Goal: Information Seeking & Learning: Learn about a topic

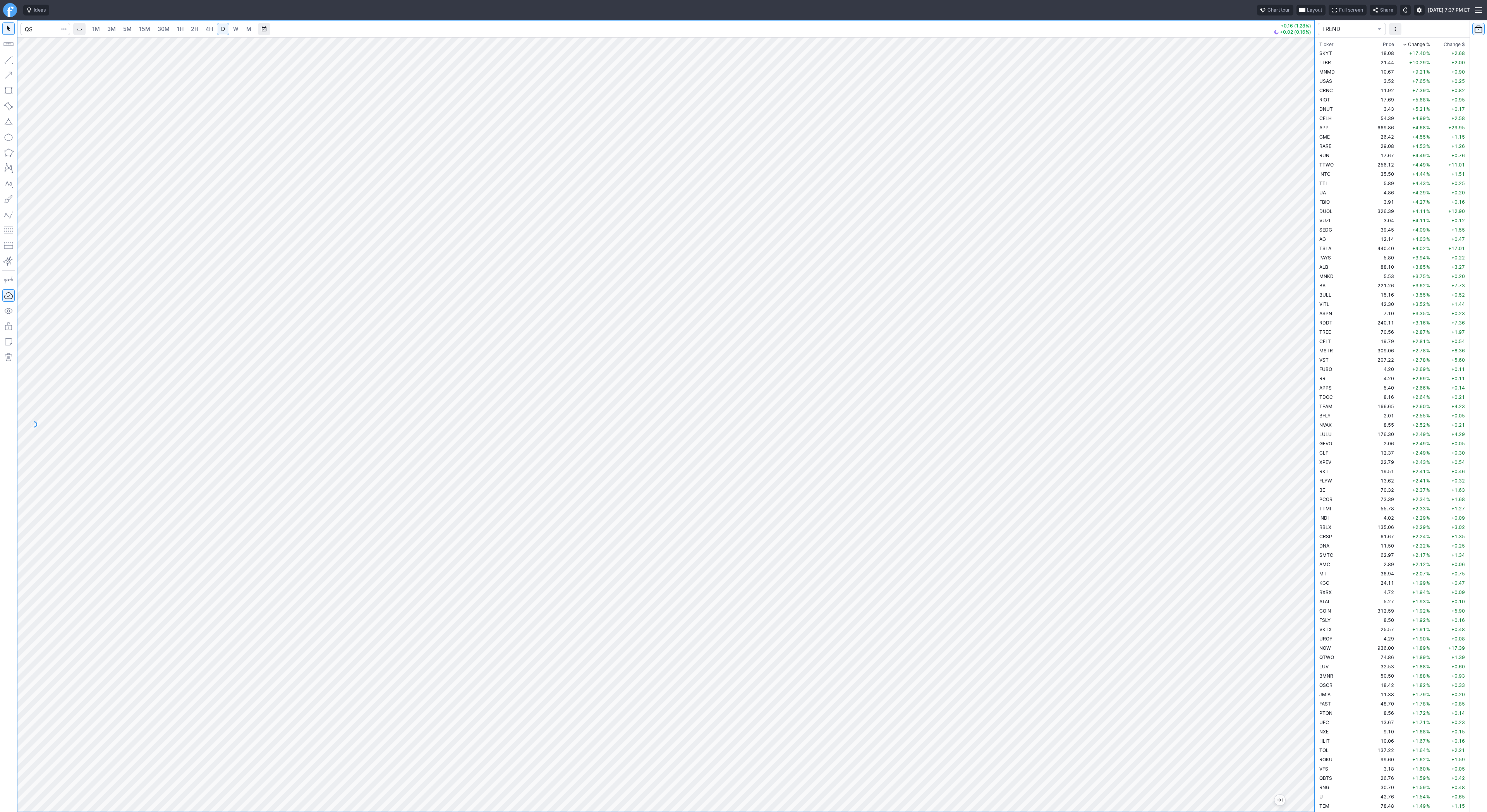
scroll to position [446, 0]
click at [1273, 467] on div at bounding box center [666, 424] width 1297 height 774
click at [33, 30] on input "Search" at bounding box center [46, 29] width 50 height 12
type input "rwm"
click at [197, 27] on link "2H" at bounding box center [195, 29] width 14 height 12
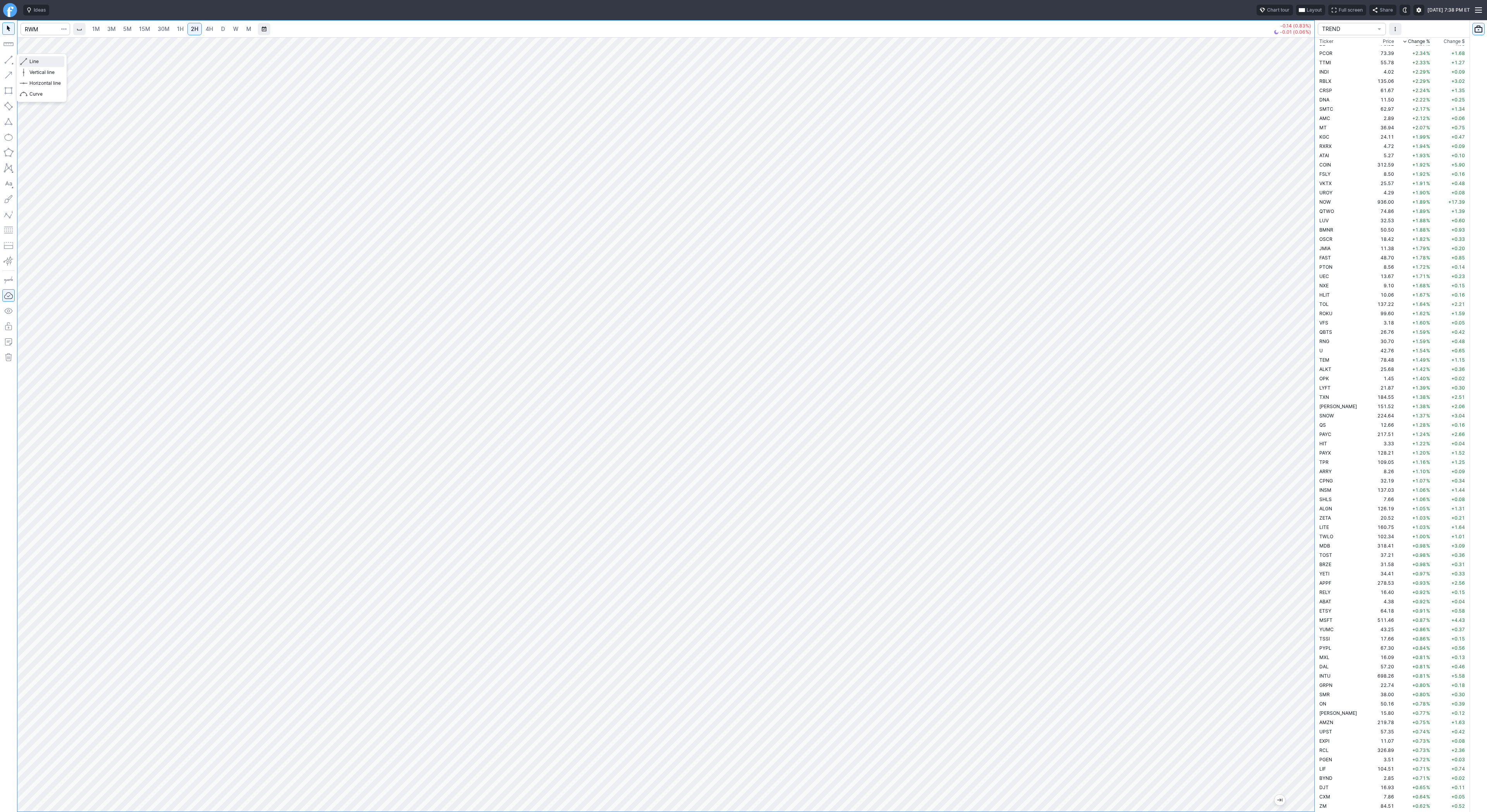
click at [25, 61] on span "button" at bounding box center [25, 61] width 5 height 11
click at [29, 63] on span "Line" at bounding box center [45, 61] width 31 height 8
drag, startPoint x: 1312, startPoint y: 450, endPoint x: 1313, endPoint y: 439, distance: 11.0
click at [1313, 439] on div at bounding box center [1306, 422] width 16 height 755
click at [38, 63] on span "Line" at bounding box center [45, 61] width 31 height 8
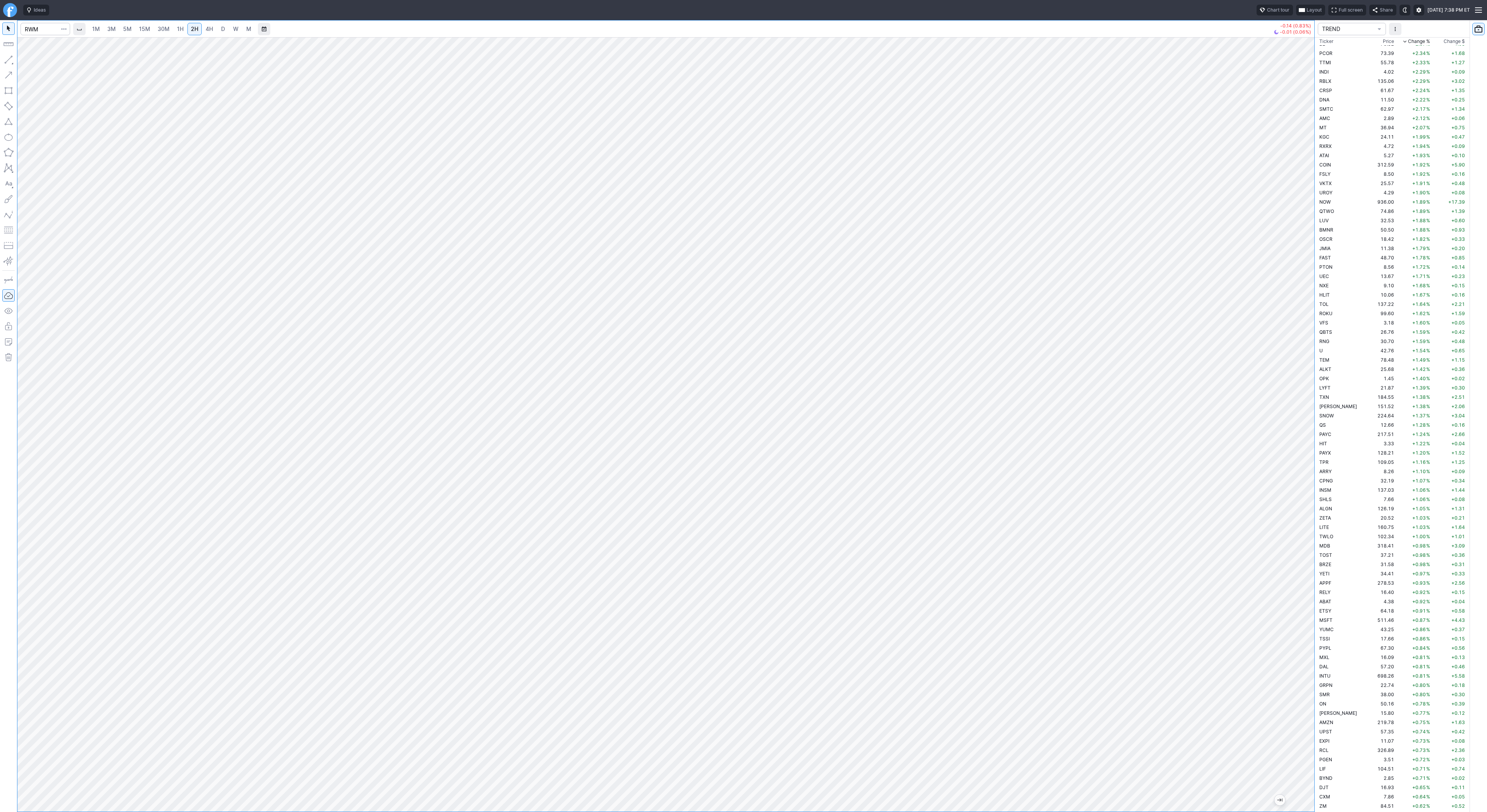
drag, startPoint x: 1315, startPoint y: 476, endPoint x: 1305, endPoint y: 569, distance: 93.5
click at [1310, 577] on div at bounding box center [1306, 422] width 16 height 755
click at [35, 62] on span "Line" at bounding box center [45, 61] width 31 height 8
drag, startPoint x: 1314, startPoint y: 625, endPoint x: 1312, endPoint y: 590, distance: 35.1
click at [1314, 590] on div "1M 3M 5M 15M 30M 1H 2H 4H D W M -0.14 (0.83%) -0.01 (0.06%) TREND Ticker Price …" at bounding box center [744, 416] width 1487 height 792
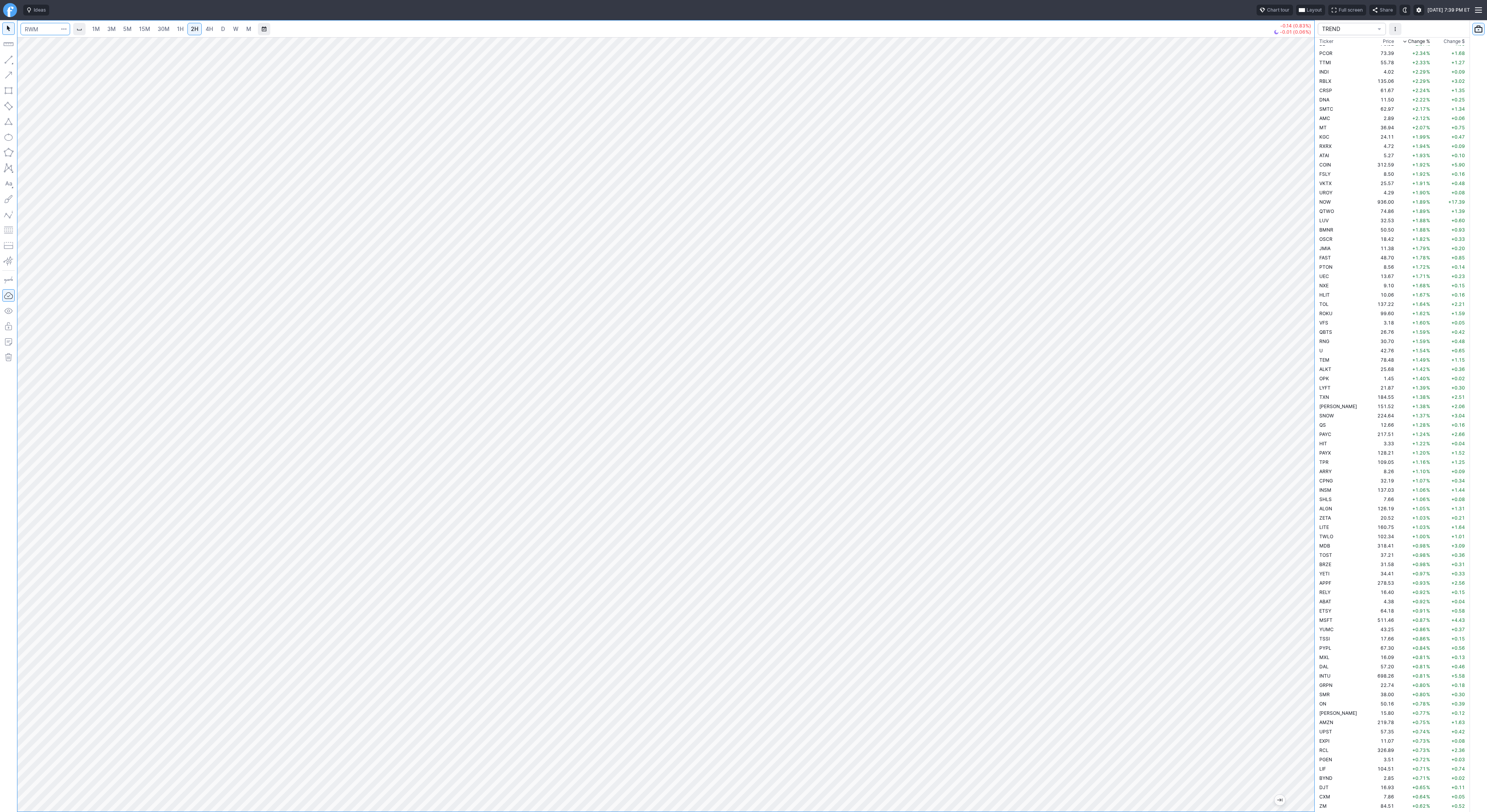
click at [50, 31] on input "Search" at bounding box center [46, 29] width 50 height 12
type input "spy"
click at [42, 62] on span "Line" at bounding box center [45, 61] width 31 height 8
click at [6, 59] on button "button" at bounding box center [8, 59] width 12 height 12
click at [8, 57] on button "button" at bounding box center [8, 59] width 12 height 12
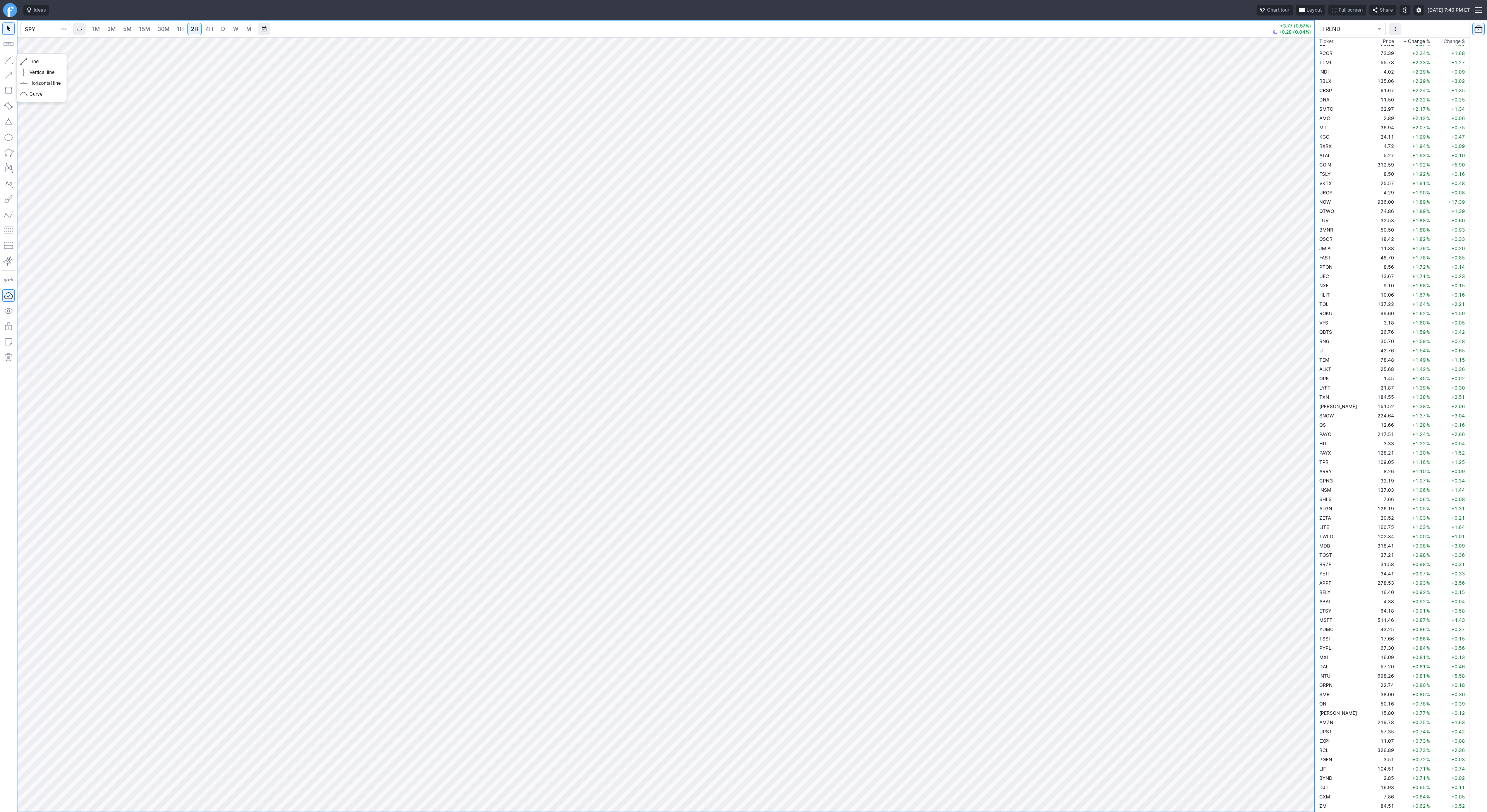
click at [8, 60] on button "button" at bounding box center [8, 59] width 12 height 12
click at [11, 55] on button "button" at bounding box center [8, 59] width 12 height 12
drag, startPoint x: 1312, startPoint y: 166, endPoint x: 1318, endPoint y: 150, distance: 17.1
click at [1318, 150] on div "1M 3M 5M 15M 30M 1H 2H 4H D W M +3.77 (0.57%) +0.28 (0.04%) TREND Ticker Price …" at bounding box center [744, 416] width 1487 height 792
drag, startPoint x: 1312, startPoint y: 393, endPoint x: 1302, endPoint y: 369, distance: 26.0
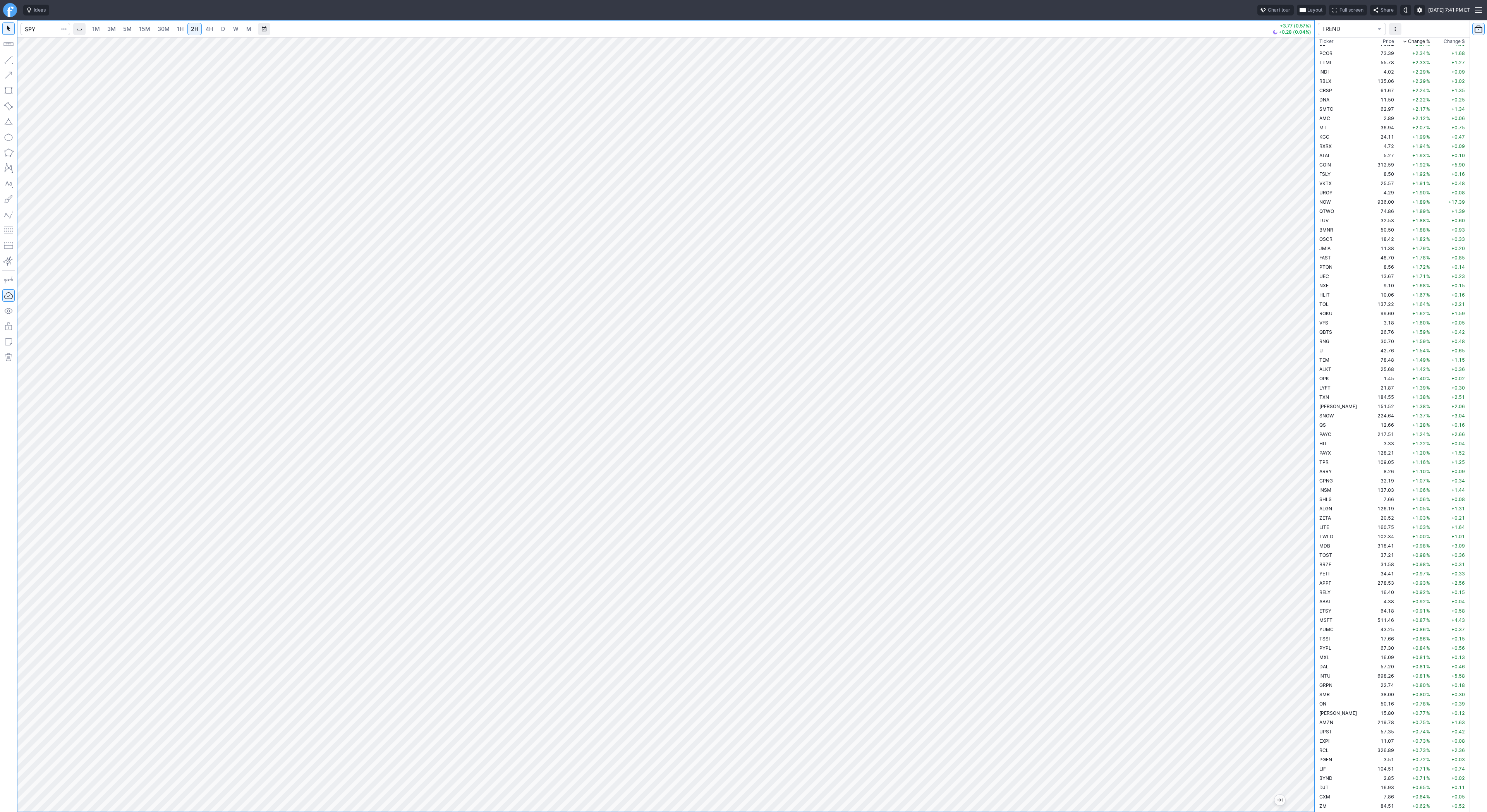
click at [1312, 393] on div at bounding box center [1306, 422] width 16 height 755
click at [28, 59] on button "Line" at bounding box center [42, 61] width 45 height 11
click at [1268, 323] on div at bounding box center [666, 424] width 1297 height 774
click at [42, 28] on input "Search" at bounding box center [46, 29] width 50 height 12
type input "rwm"
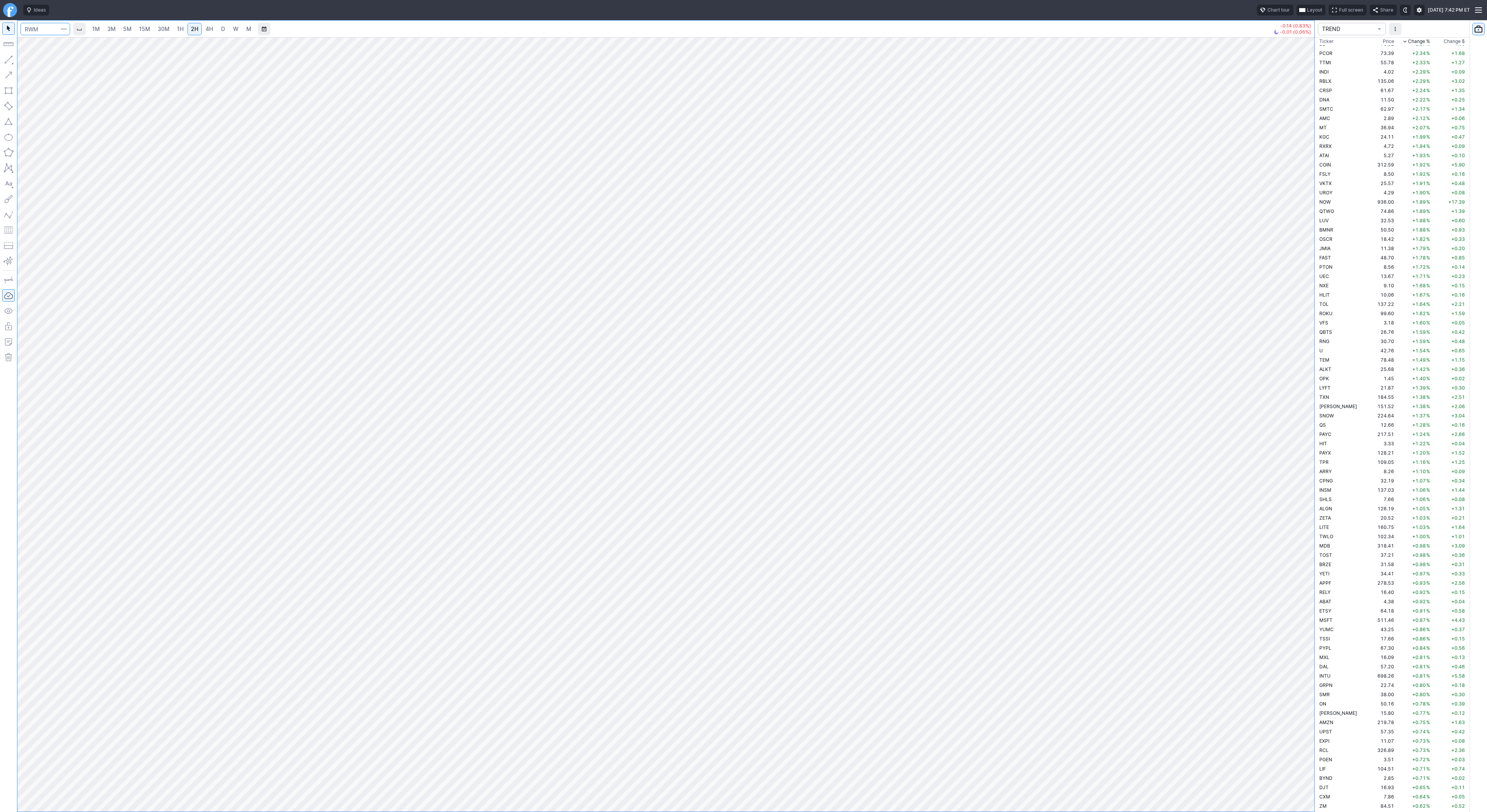
click at [42, 26] on input "Search" at bounding box center [46, 29] width 50 height 12
type input "qqq"
click at [27, 61] on button "Line" at bounding box center [42, 61] width 45 height 11
click at [36, 62] on span "Line" at bounding box center [45, 61] width 31 height 8
click at [7, 61] on button "button" at bounding box center [8, 59] width 12 height 12
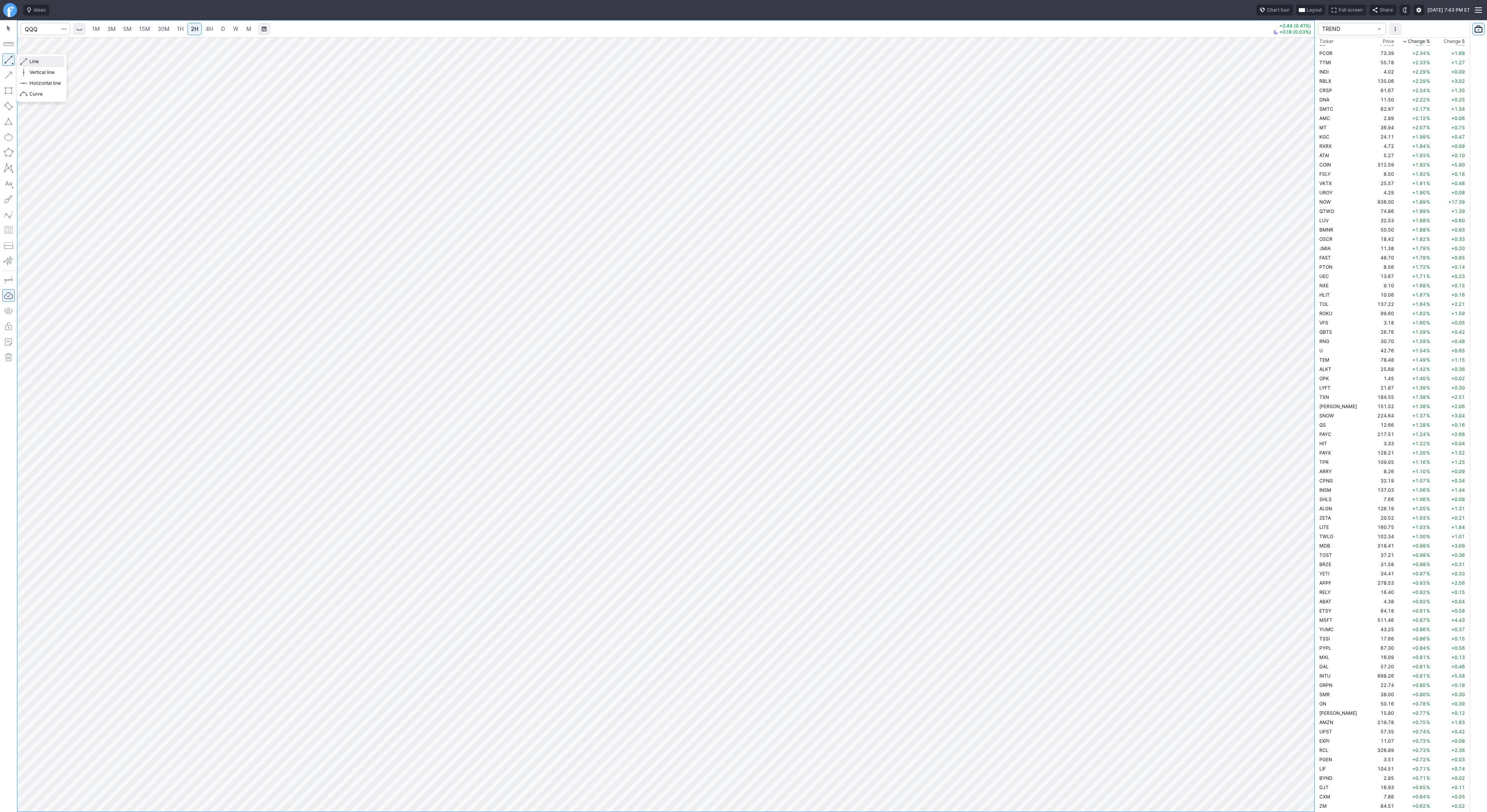
click at [35, 63] on span "Line" at bounding box center [45, 61] width 31 height 8
drag, startPoint x: 29, startPoint y: 61, endPoint x: 43, endPoint y: 72, distance: 17.8
click at [30, 62] on span "Line" at bounding box center [45, 61] width 31 height 8
drag, startPoint x: 1309, startPoint y: 219, endPoint x: 1314, endPoint y: 185, distance: 34.4
click at [1314, 185] on div at bounding box center [1306, 422] width 16 height 755
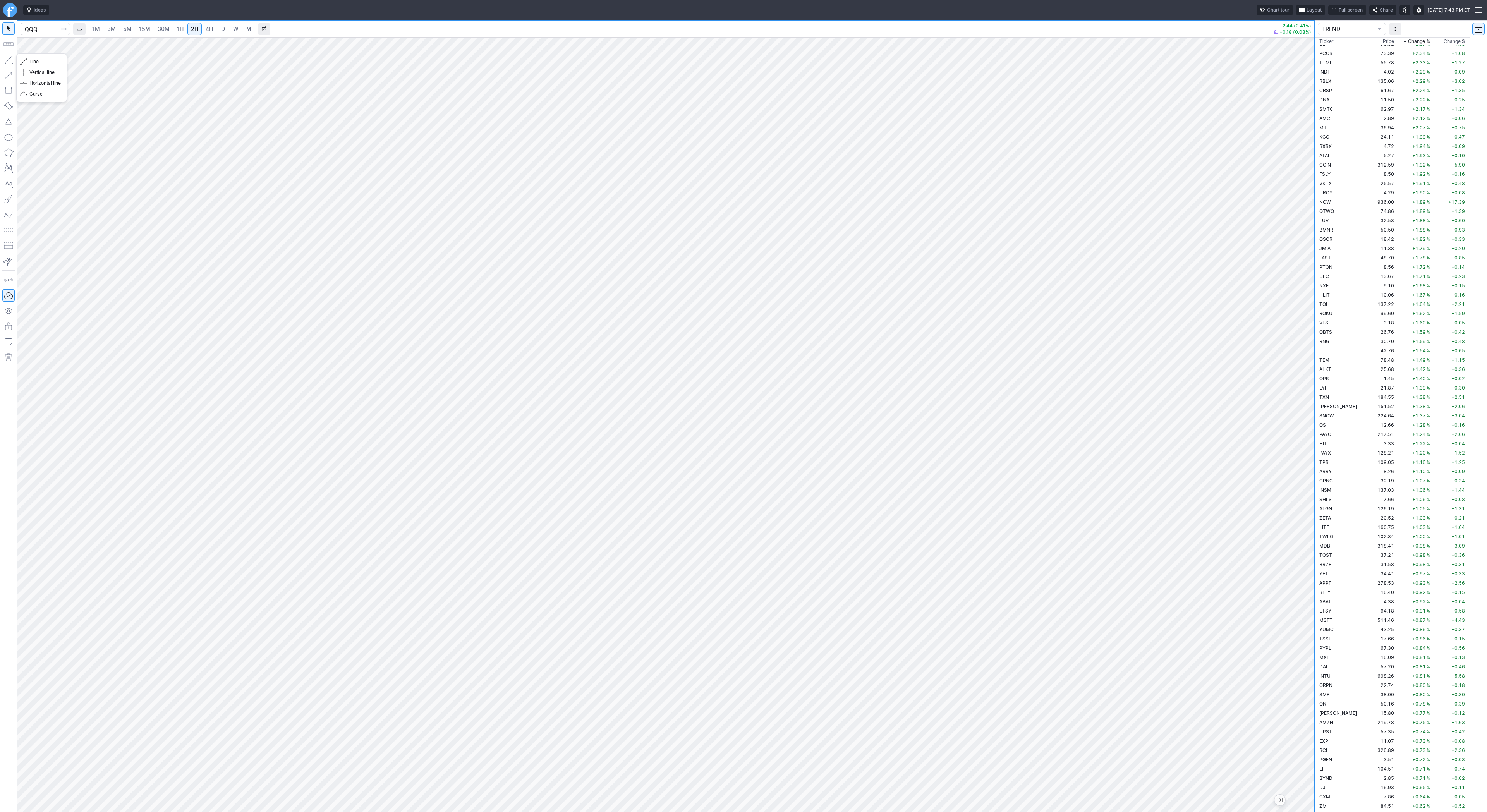
click at [6, 58] on button "button" at bounding box center [8, 59] width 12 height 12
drag, startPoint x: 1307, startPoint y: 456, endPoint x: 1306, endPoint y: 469, distance: 13.0
click at [1306, 469] on div at bounding box center [1306, 422] width 16 height 755
drag, startPoint x: 46, startPoint y: 62, endPoint x: 56, endPoint y: 83, distance: 23.3
click at [46, 64] on span "Line" at bounding box center [45, 61] width 31 height 8
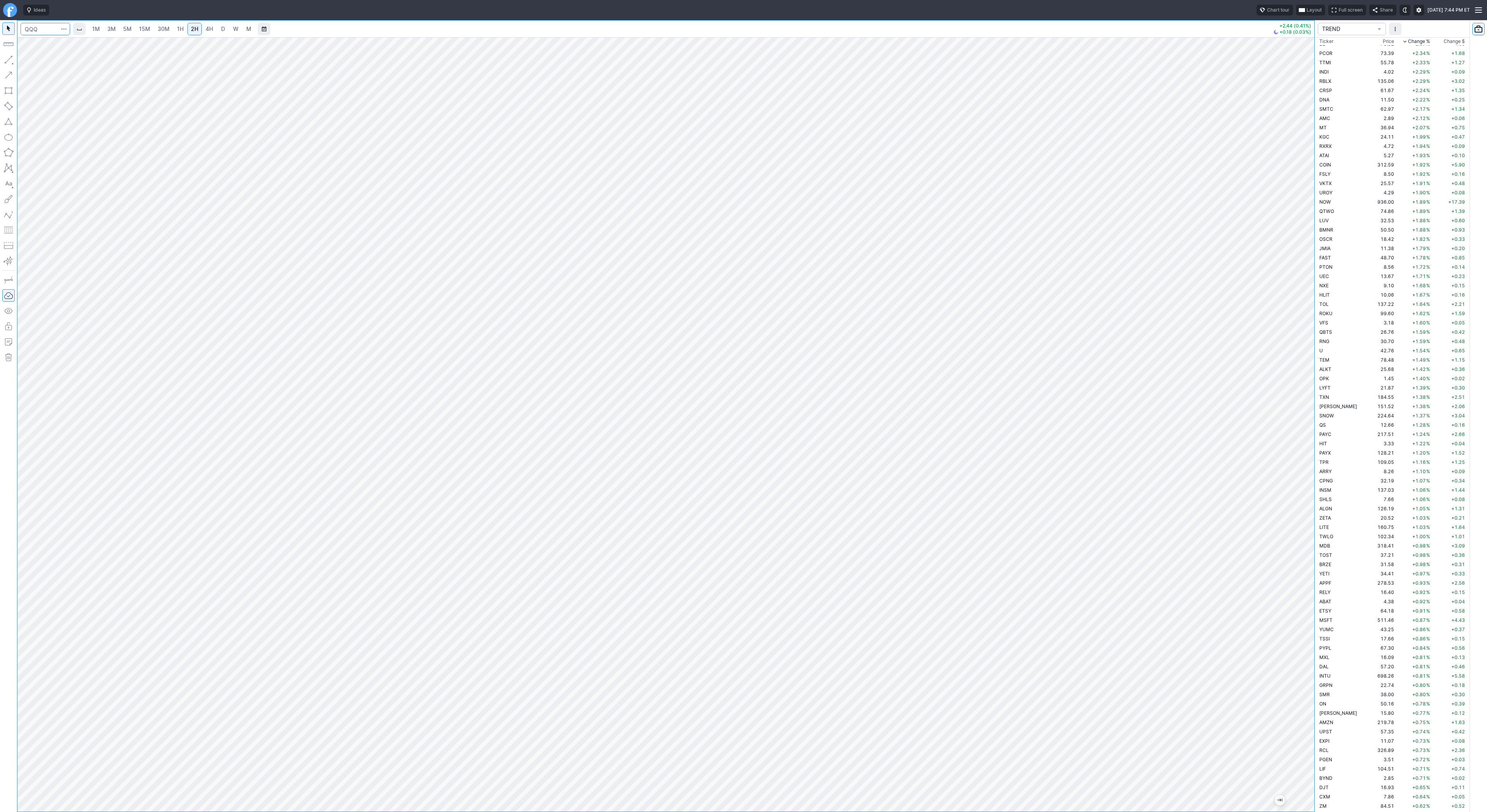
click at [51, 29] on input "Search" at bounding box center [46, 29] width 50 height 12
type input "btcusd"
click at [55, 46] on span "@ BTCUSD Bitcoin / USD Crypto" at bounding box center [106, 46] width 159 height 6
click at [208, 27] on span "4H" at bounding box center [209, 28] width 8 height 6
click at [223, 27] on span "D" at bounding box center [223, 28] width 4 height 6
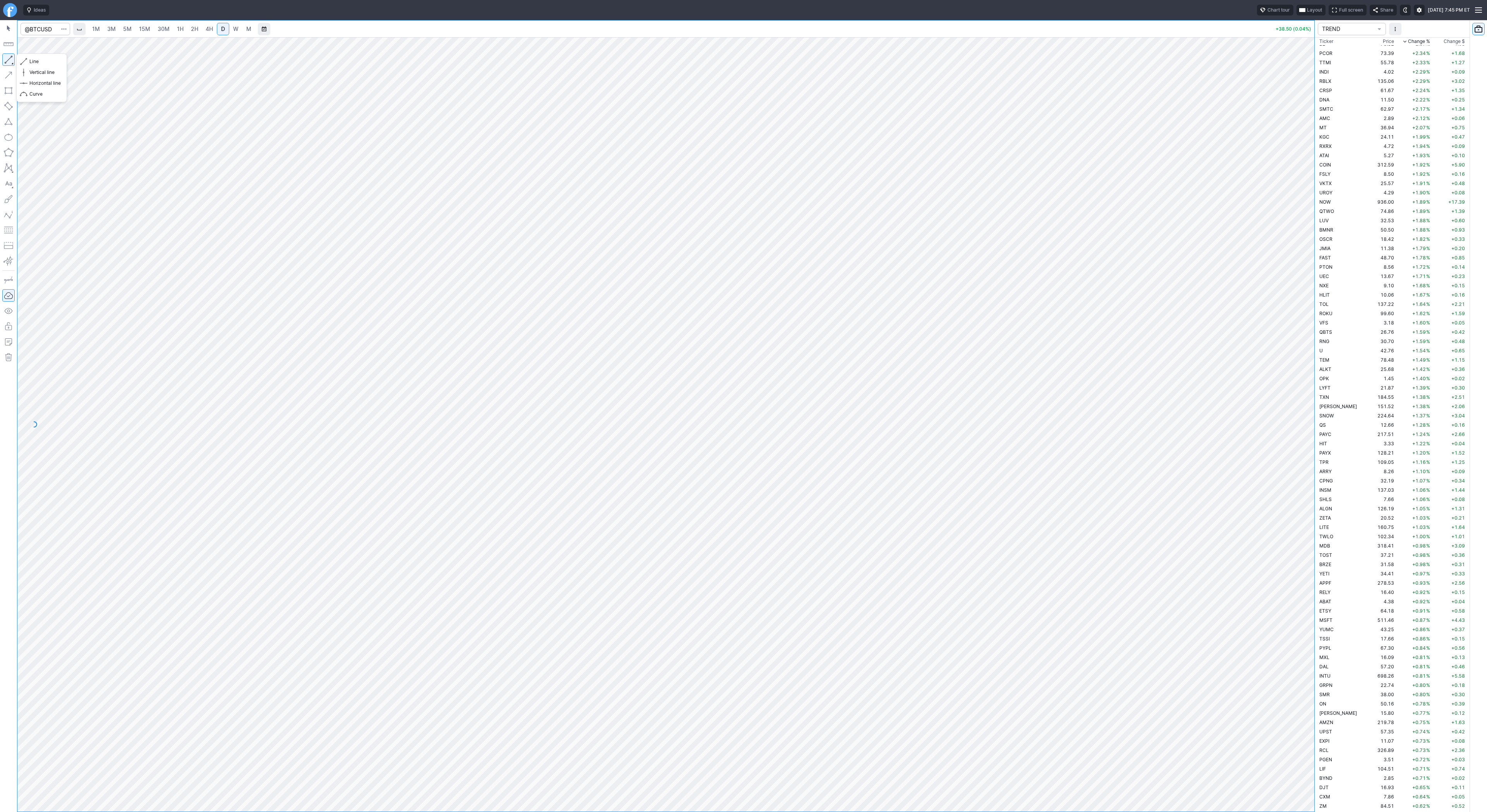
drag, startPoint x: 10, startPoint y: 57, endPoint x: 9, endPoint y: 66, distance: 9.1
click at [10, 57] on button "button" at bounding box center [8, 59] width 12 height 12
click at [4, 57] on button "button" at bounding box center [8, 59] width 12 height 12
drag, startPoint x: 1305, startPoint y: 358, endPoint x: 1299, endPoint y: 360, distance: 6.3
click at [1301, 363] on div at bounding box center [1306, 422] width 16 height 755
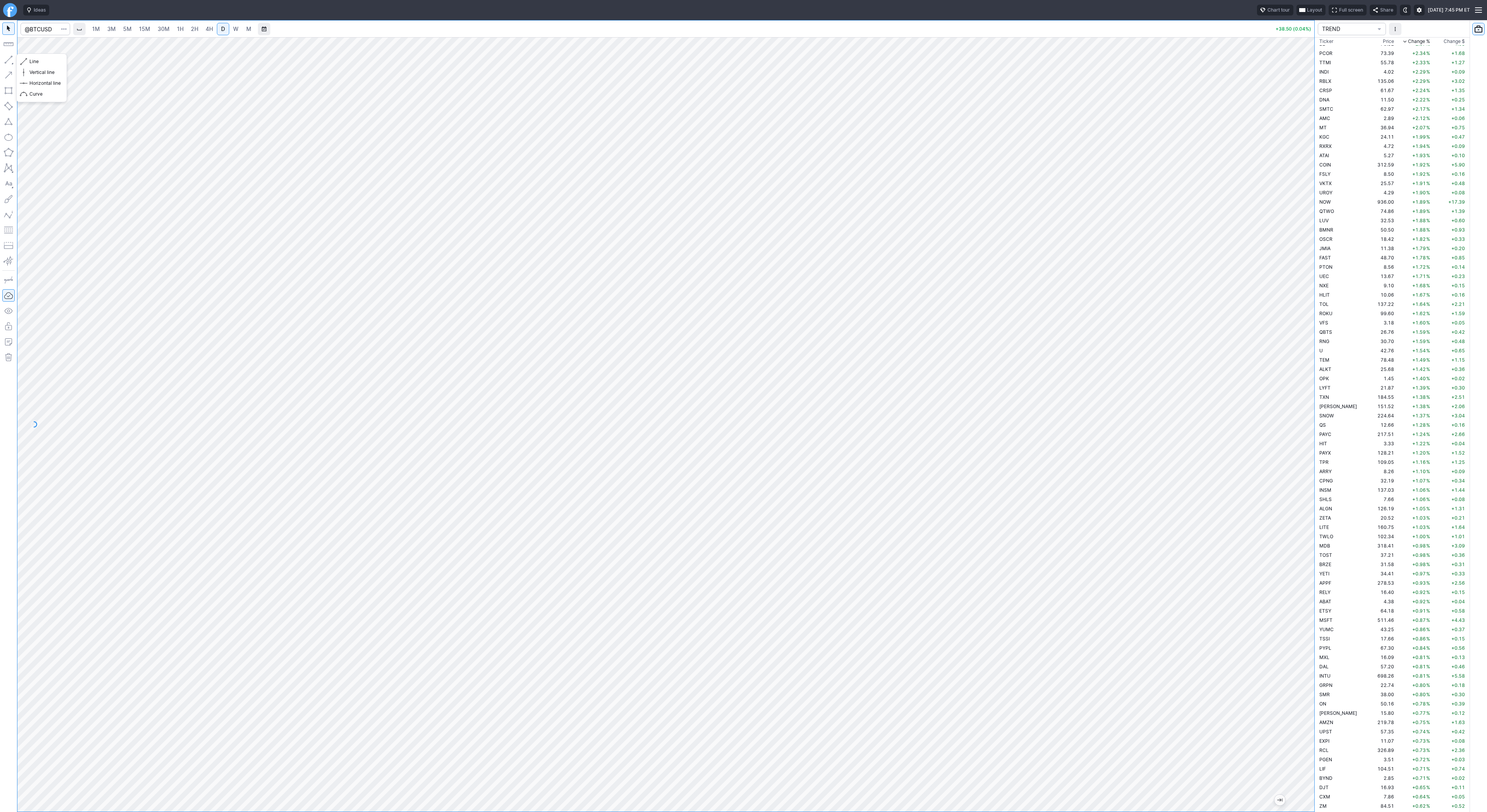
click at [25, 60] on span "button" at bounding box center [25, 61] width 5 height 11
click at [23, 59] on span "button" at bounding box center [25, 61] width 5 height 11
click at [46, 61] on span "Line" at bounding box center [45, 61] width 31 height 8
click at [234, 27] on span "W" at bounding box center [236, 28] width 5 height 6
click at [1294, 455] on div at bounding box center [666, 424] width 1297 height 774
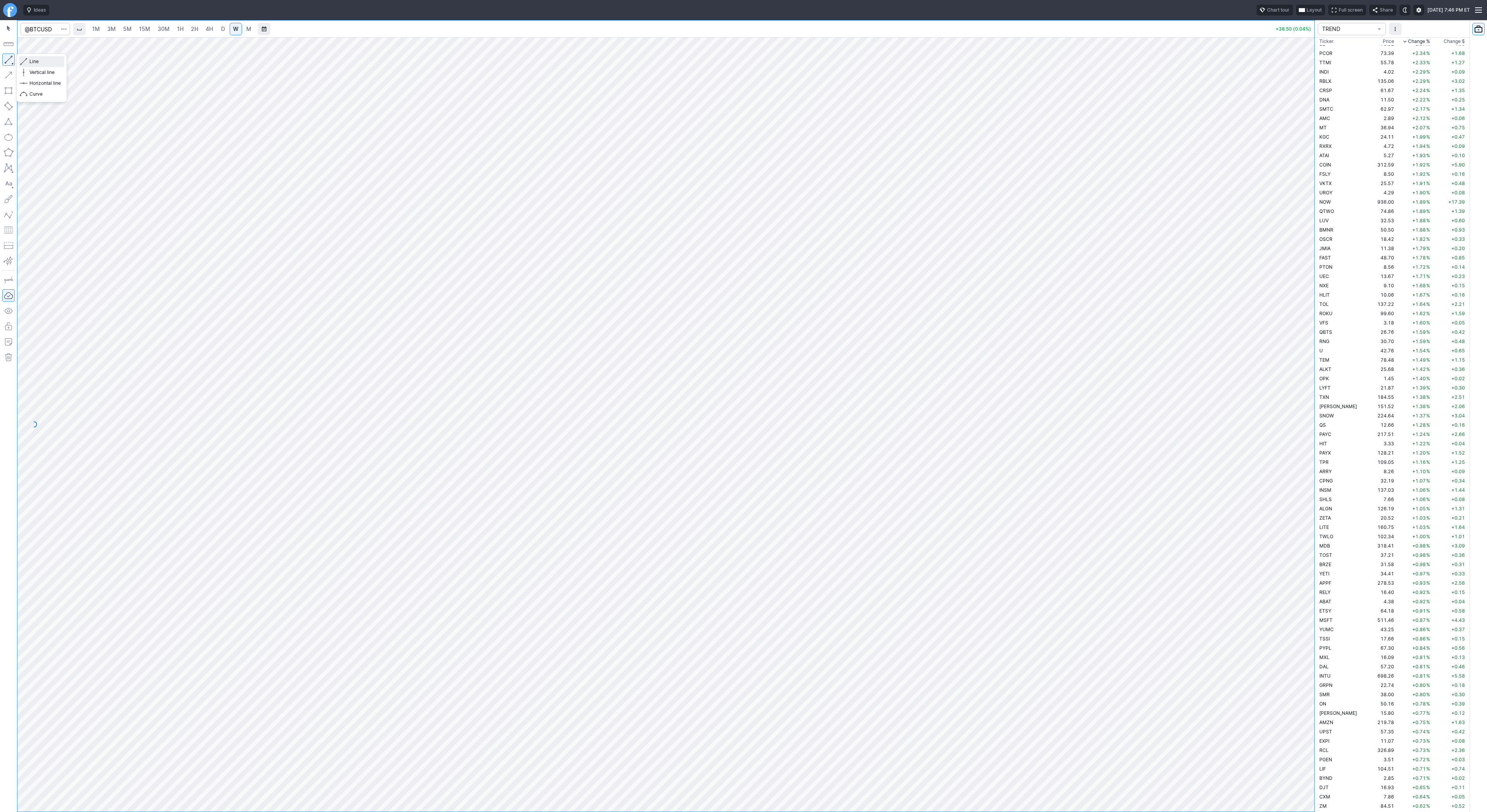
click at [31, 63] on span "Line" at bounding box center [45, 61] width 31 height 8
drag, startPoint x: 25, startPoint y: 58, endPoint x: 57, endPoint y: 91, distance: 46.0
click at [25, 59] on span "button" at bounding box center [25, 61] width 5 height 11
click at [9, 61] on button "button" at bounding box center [8, 59] width 12 height 12
click at [6, 59] on button "button" at bounding box center [8, 59] width 12 height 12
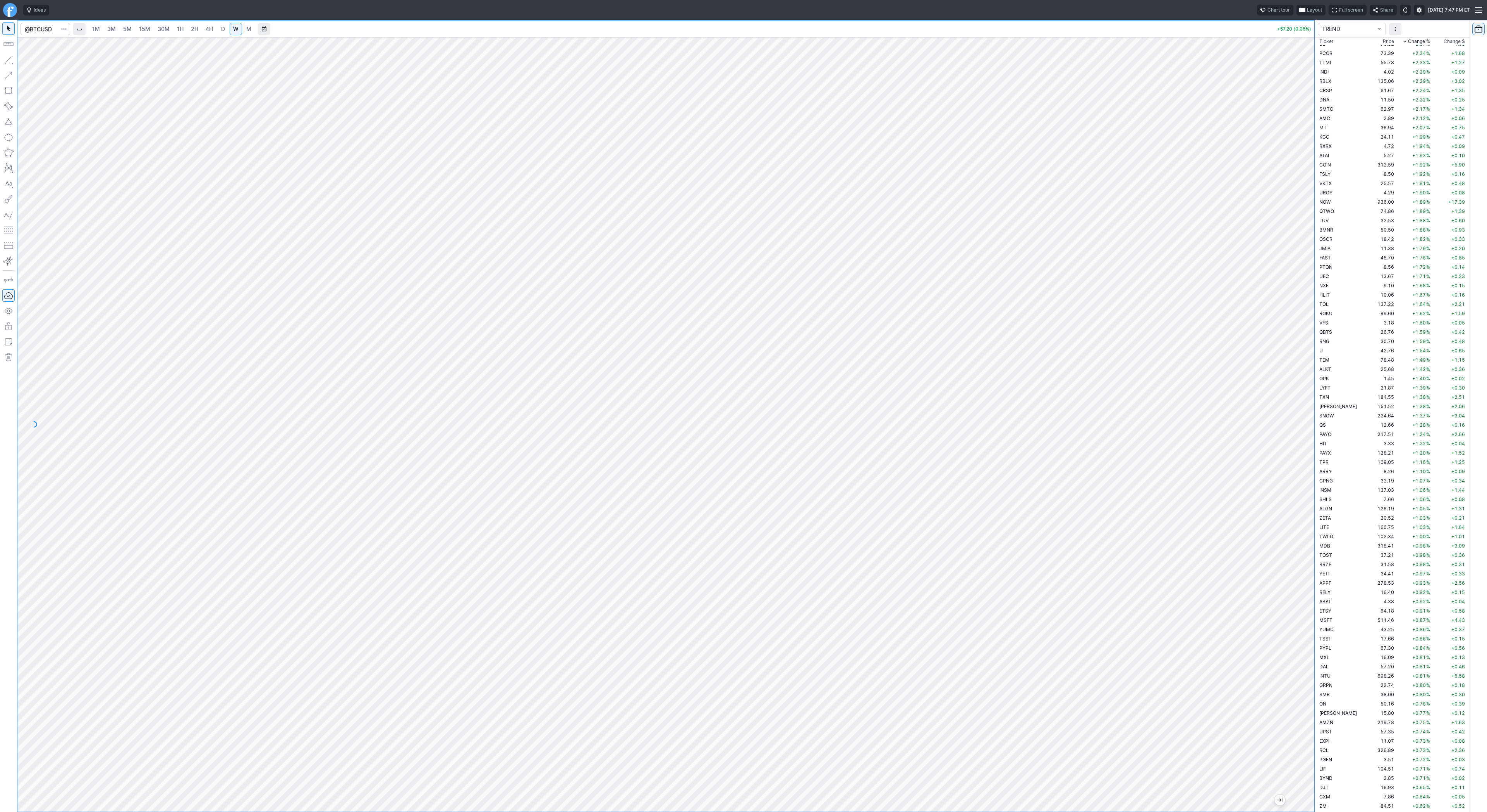
click at [206, 28] on span "4H" at bounding box center [209, 28] width 8 height 6
click at [221, 30] on span "D" at bounding box center [223, 28] width 4 height 6
drag, startPoint x: 1309, startPoint y: 241, endPoint x: 1308, endPoint y: 248, distance: 7.1
click at [1308, 248] on div at bounding box center [1306, 422] width 16 height 755
click at [1262, 301] on div at bounding box center [666, 424] width 1297 height 774
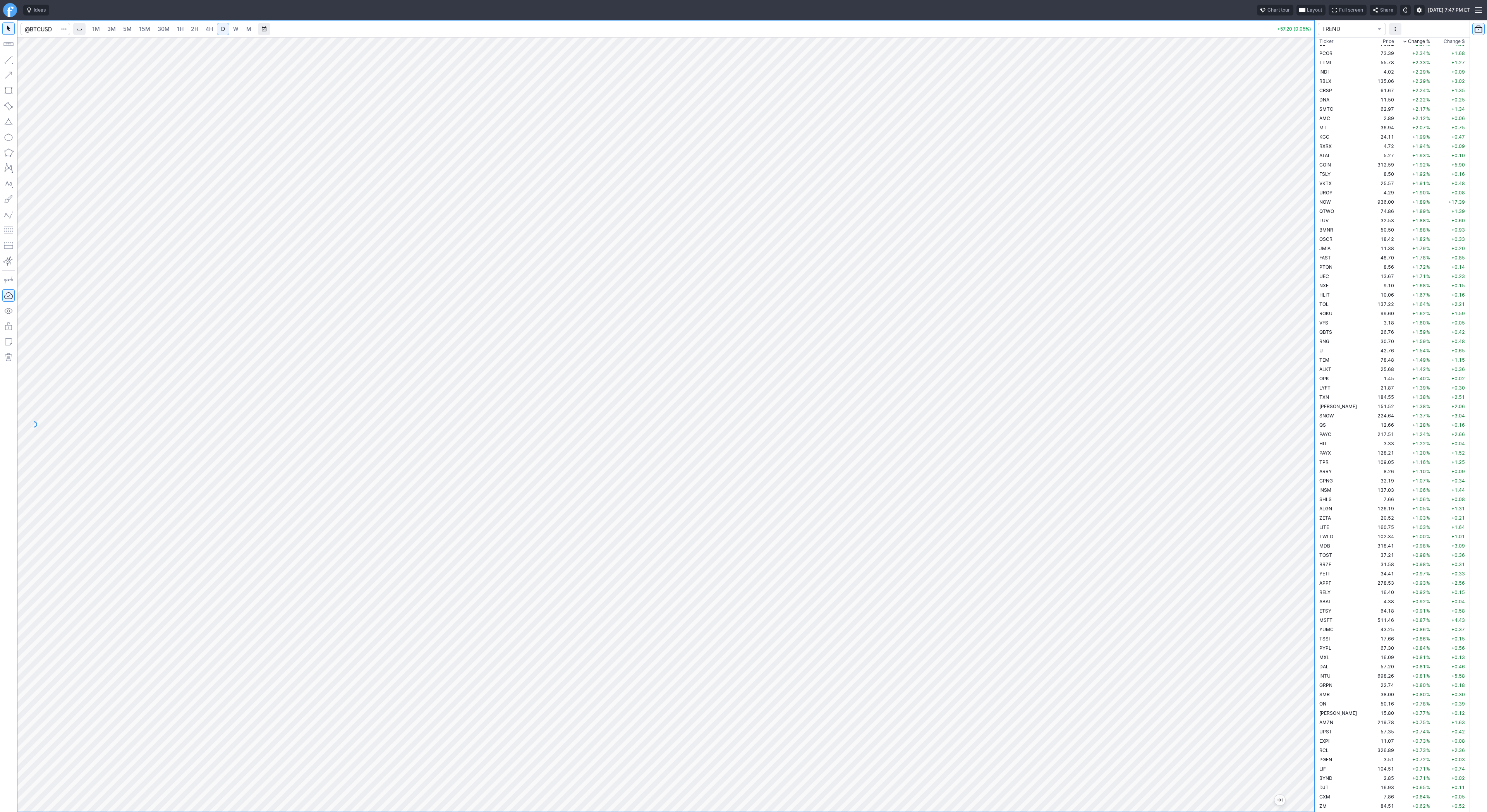
click at [208, 28] on span "4H" at bounding box center [209, 28] width 8 height 6
click at [45, 27] on input "Search" at bounding box center [46, 29] width 50 height 12
type input "eth"
click at [118, 147] on span "Eth ereum / USD" at bounding box center [107, 143] width 113 height 6
click at [221, 29] on span "D" at bounding box center [223, 28] width 4 height 6
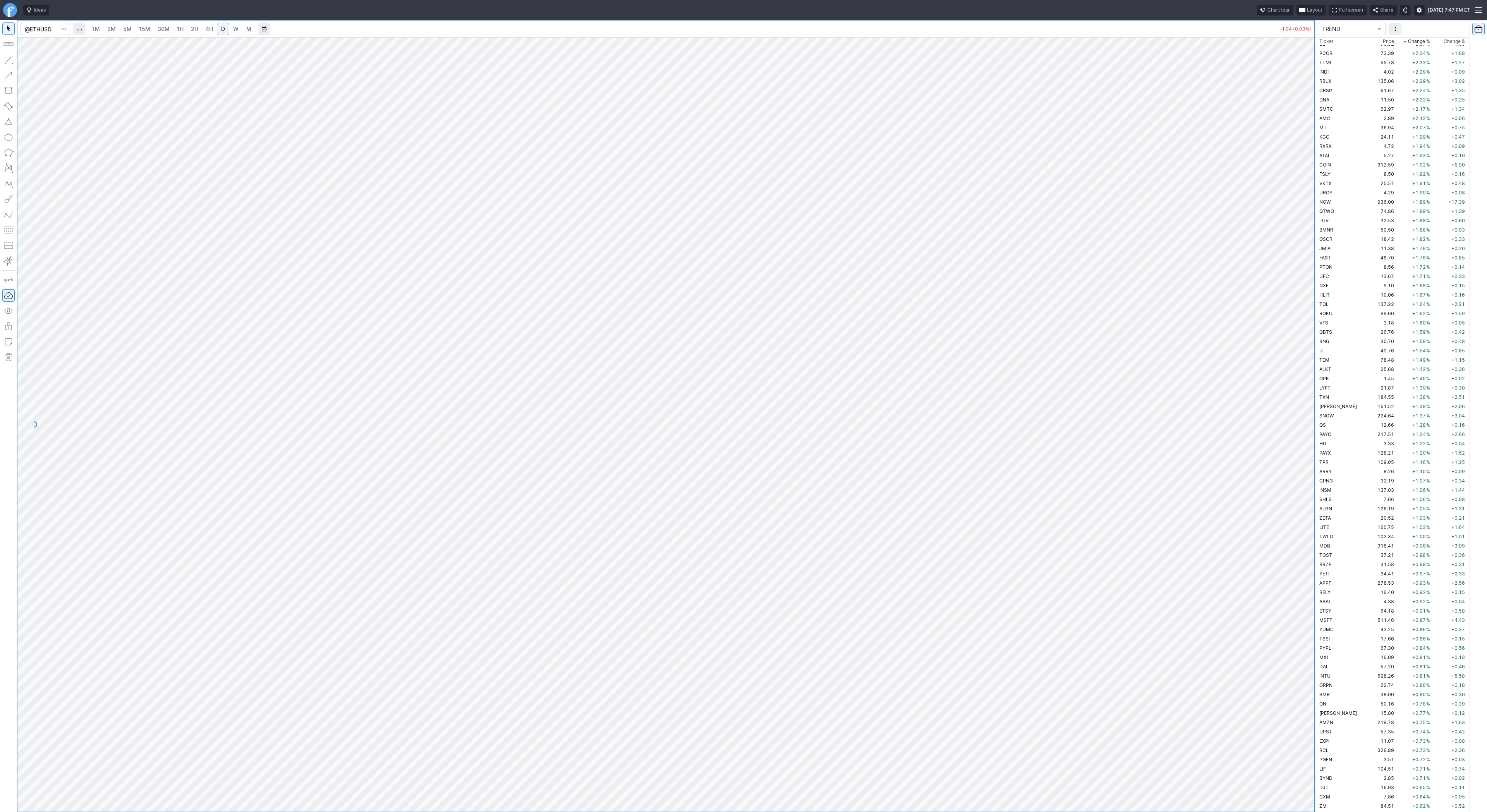
drag, startPoint x: 1310, startPoint y: 197, endPoint x: 1313, endPoint y: 349, distance: 152.0
click at [1313, 351] on div at bounding box center [1306, 422] width 16 height 755
click at [1265, 373] on div at bounding box center [666, 424] width 1297 height 774
click at [235, 28] on span "W" at bounding box center [236, 28] width 5 height 6
click at [221, 31] on span "D" at bounding box center [223, 28] width 4 height 6
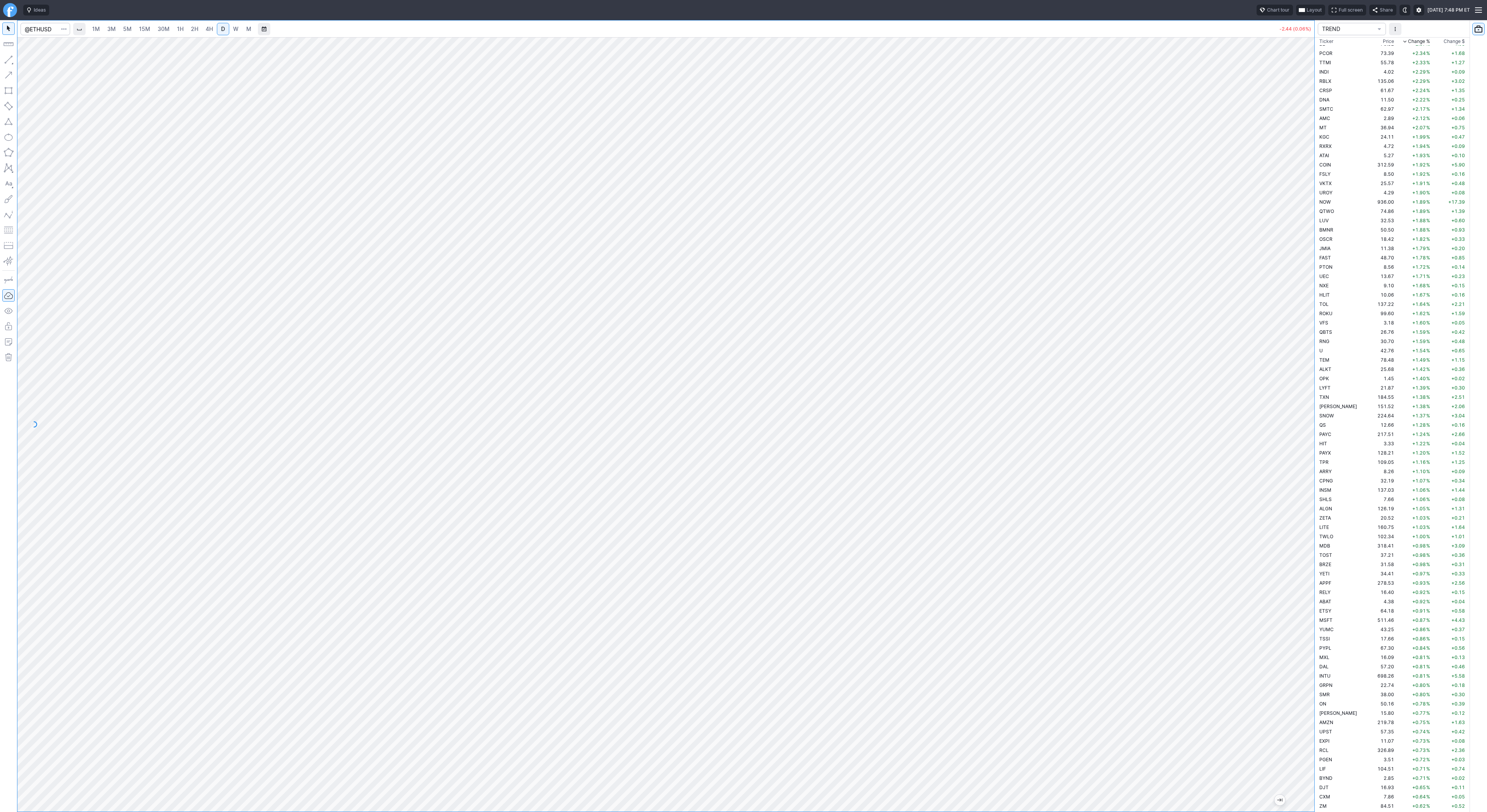
drag, startPoint x: 1299, startPoint y: 328, endPoint x: 1298, endPoint y: 323, distance: 5.1
click at [1299, 329] on div at bounding box center [1306, 422] width 16 height 755
drag, startPoint x: 1312, startPoint y: 258, endPoint x: 1302, endPoint y: 329, distance: 71.7
click at [1303, 331] on div at bounding box center [1306, 422] width 16 height 755
drag, startPoint x: 7, startPoint y: 57, endPoint x: 24, endPoint y: 76, distance: 25.5
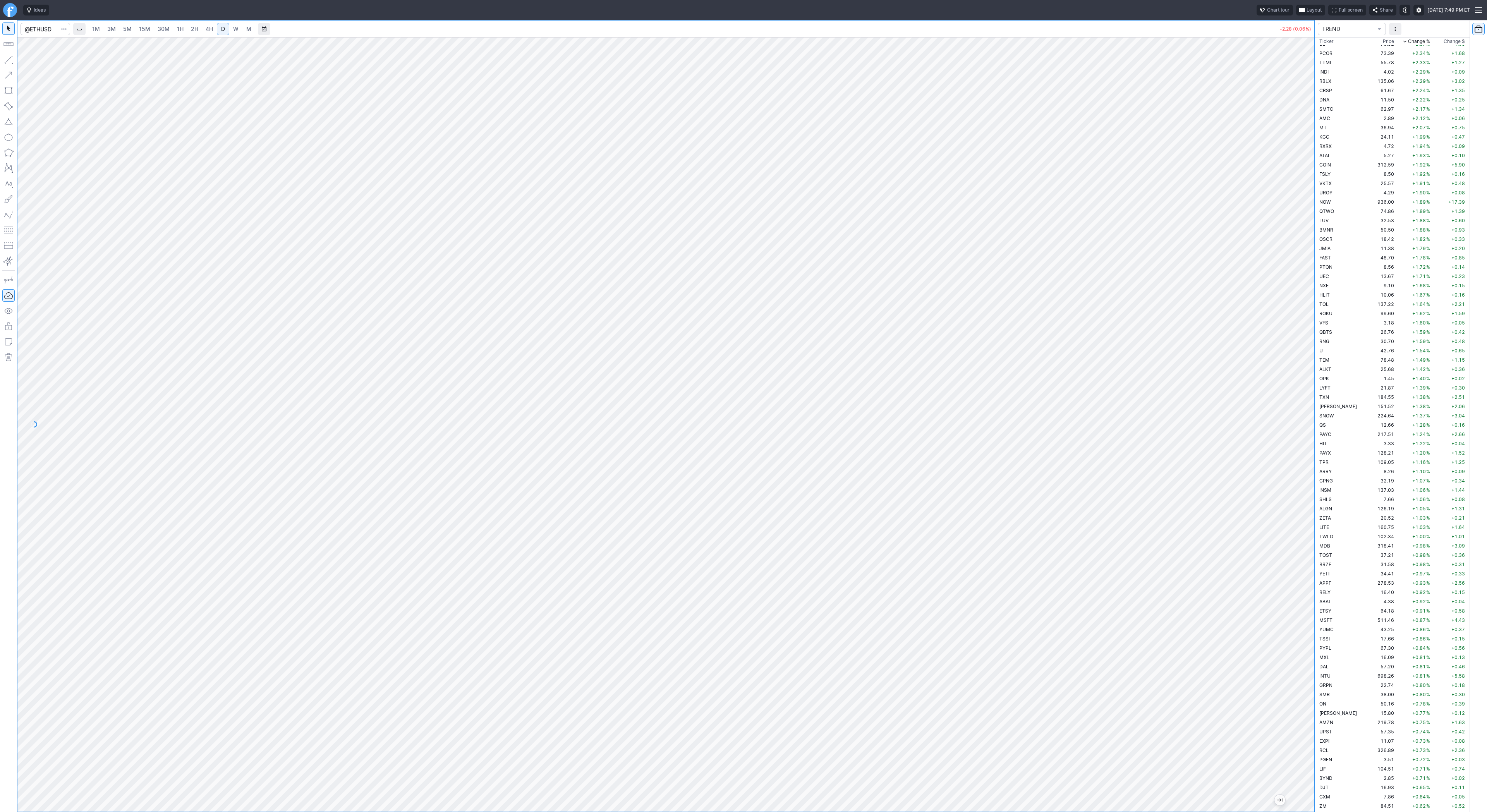
click at [8, 58] on button "button" at bounding box center [8, 59] width 12 height 12
click at [46, 33] on div at bounding box center [46, 29] width 50 height 17
click at [45, 30] on input "Search" at bounding box center [46, 29] width 50 height 12
type input "sbet"
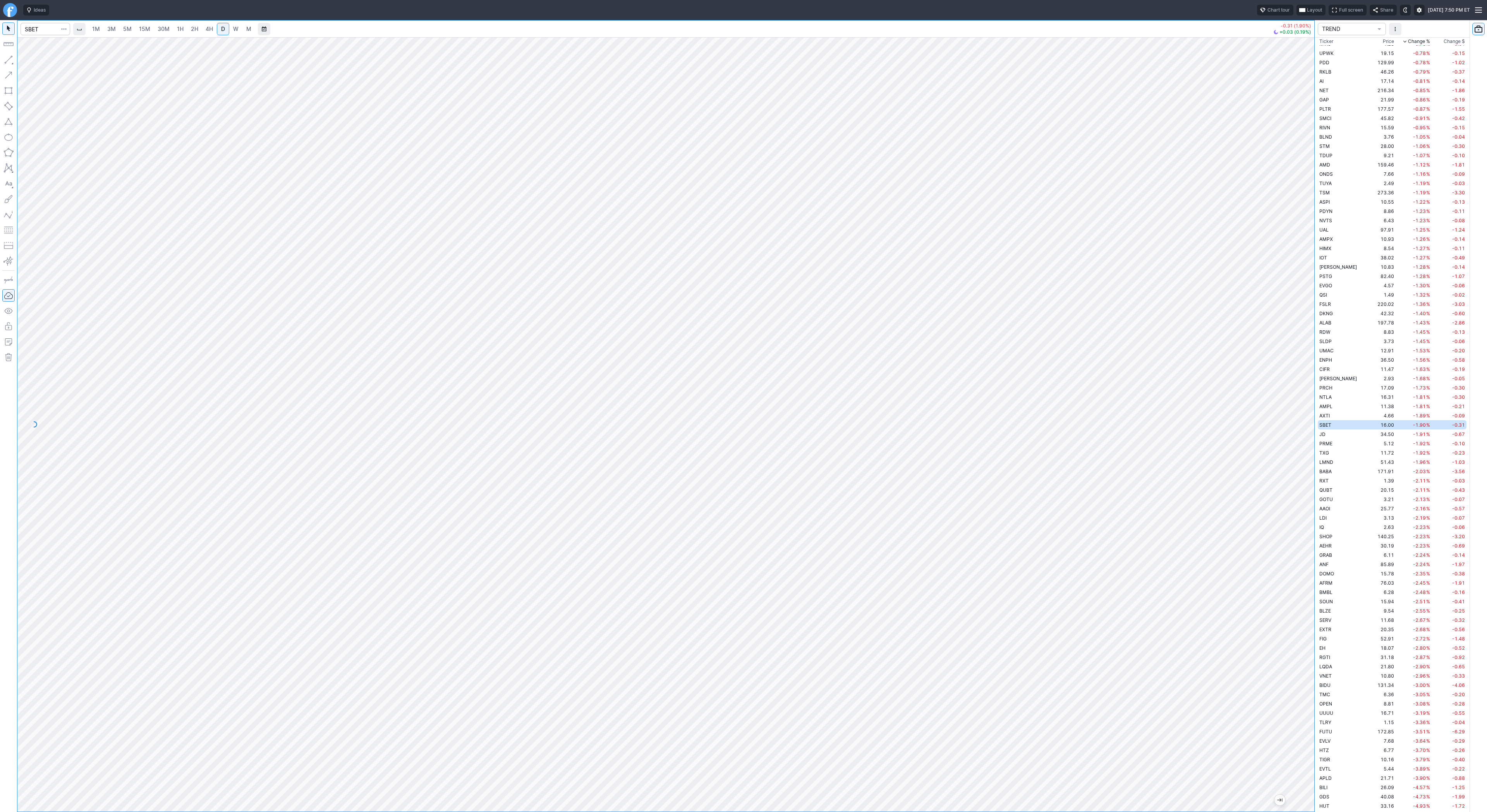
click at [191, 28] on span "2H" at bounding box center [195, 28] width 8 height 6
drag, startPoint x: 1304, startPoint y: 544, endPoint x: 1303, endPoint y: 504, distance: 40.0
click at [1303, 504] on div at bounding box center [1306, 422] width 16 height 755
drag, startPoint x: 1314, startPoint y: 544, endPoint x: 1301, endPoint y: 647, distance: 103.8
click at [1301, 647] on div at bounding box center [1306, 422] width 16 height 755
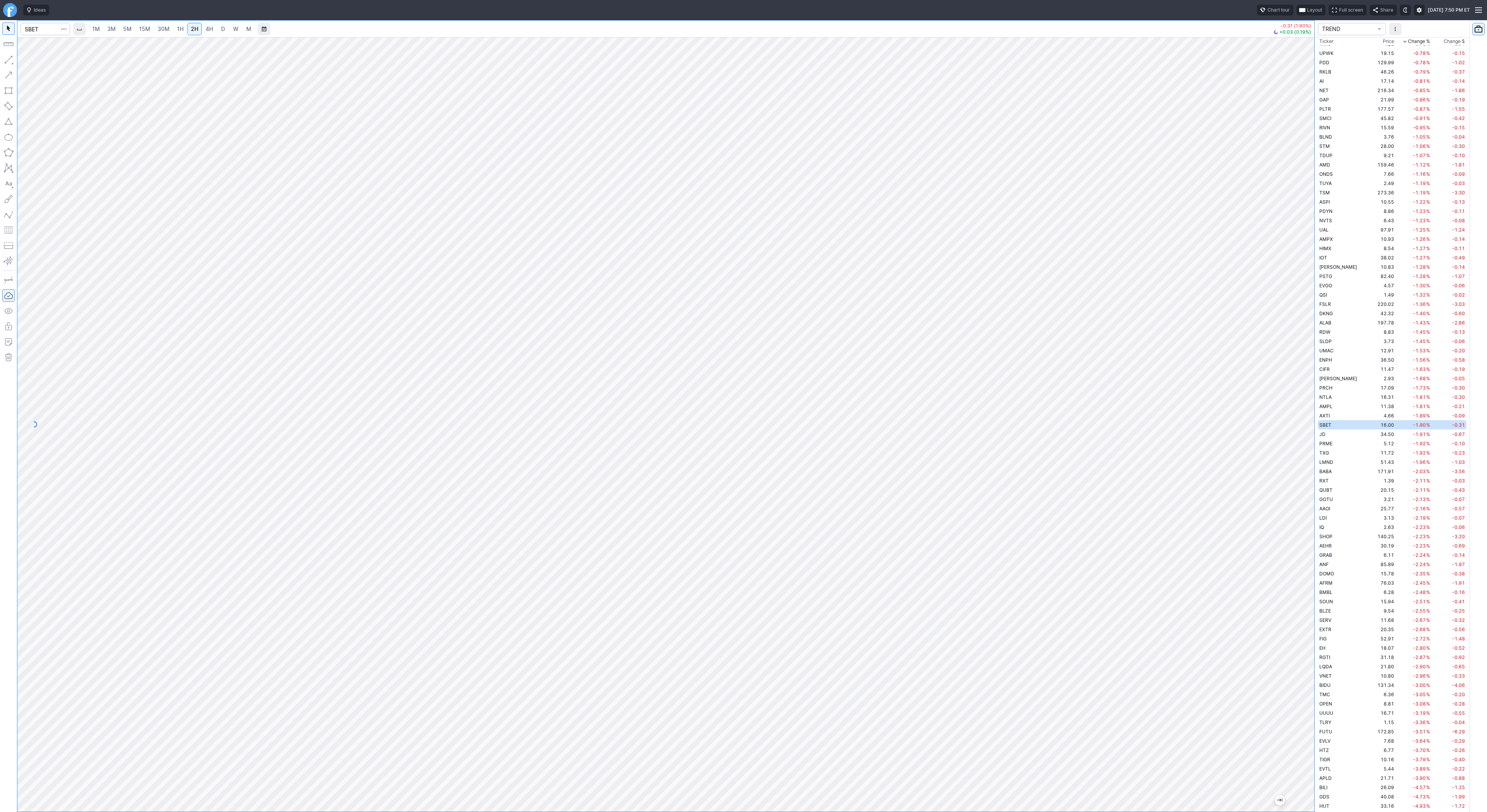
click at [3, 62] on button "button" at bounding box center [8, 59] width 12 height 12
drag, startPoint x: 33, startPoint y: 62, endPoint x: 44, endPoint y: 73, distance: 15.6
click at [33, 62] on span "Line" at bounding box center [45, 61] width 31 height 8
click at [6, 73] on button "button" at bounding box center [8, 74] width 12 height 12
